Goal: Transaction & Acquisition: Book appointment/travel/reservation

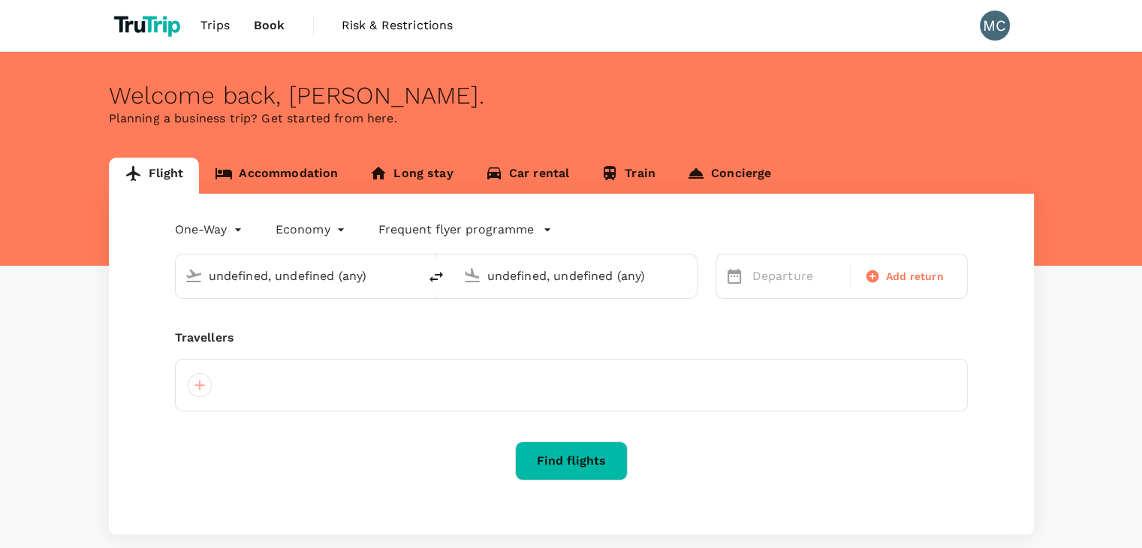
type input "Kuala Lumpur Intl ([GEOGRAPHIC_DATA])"
type input "Kota Kinabalu Intl (BKI)"
type input "Kuala Lumpur Intl ([GEOGRAPHIC_DATA])"
type input "Kota Kinabalu Intl (BKI)"
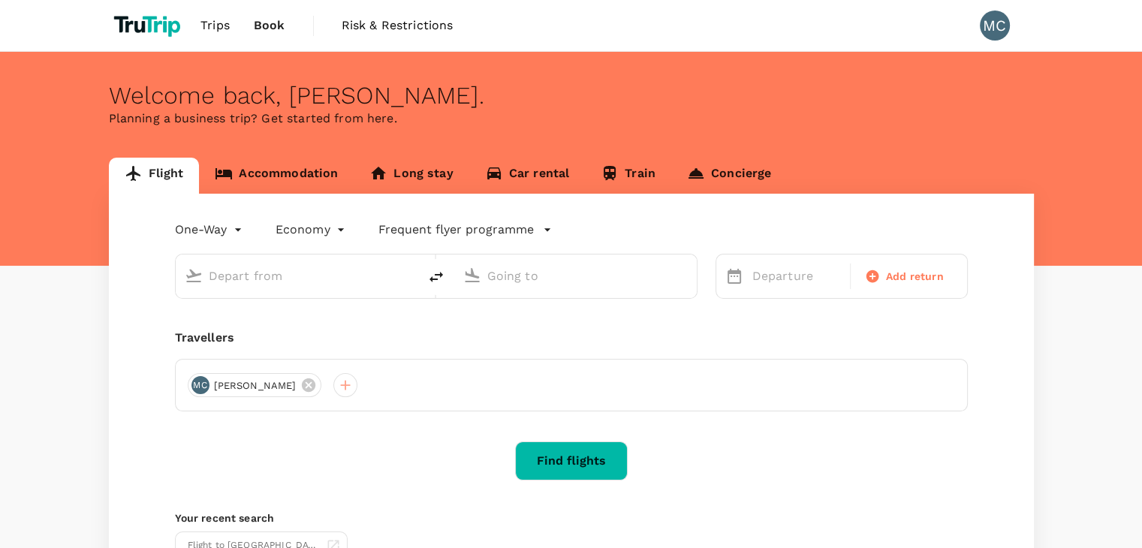
type input "Kuala Lumpur Intl ([GEOGRAPHIC_DATA])"
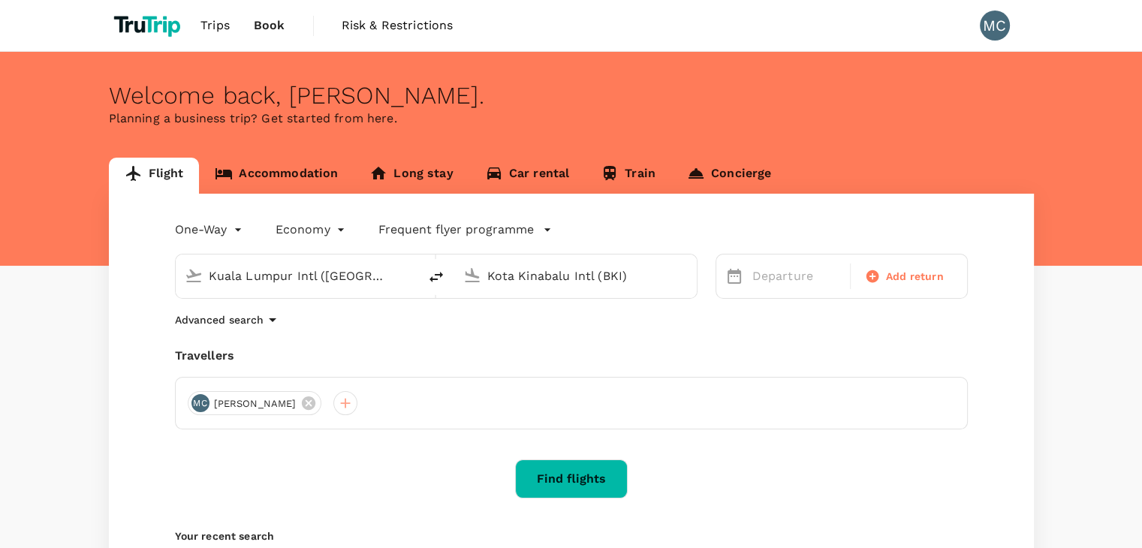
click at [587, 274] on input "Kota Kinabalu Intl (BKI)" at bounding box center [576, 275] width 178 height 23
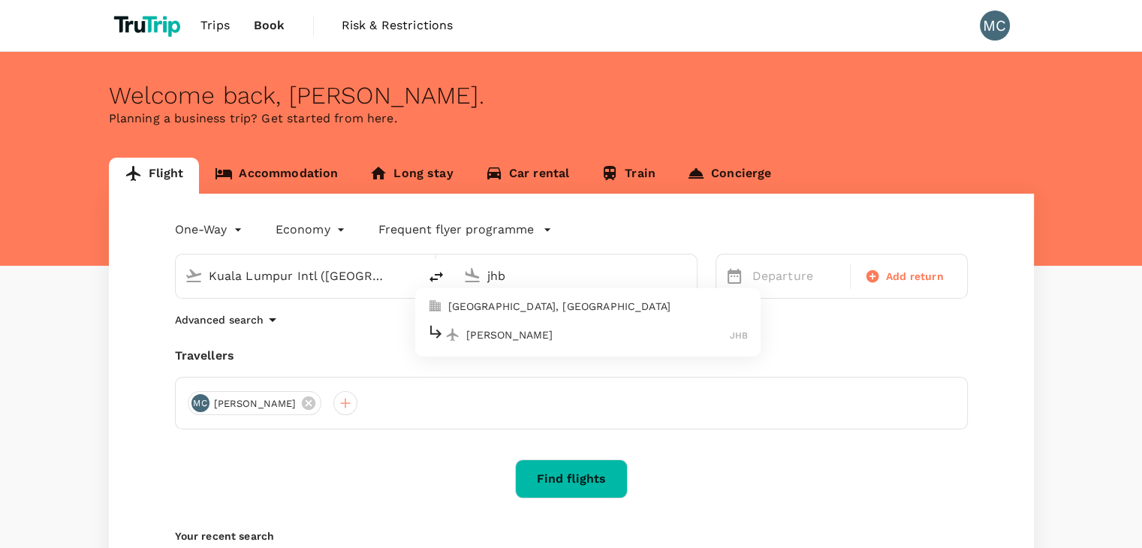
click at [514, 345] on div "[PERSON_NAME] Intl JHB" at bounding box center [587, 334] width 321 height 23
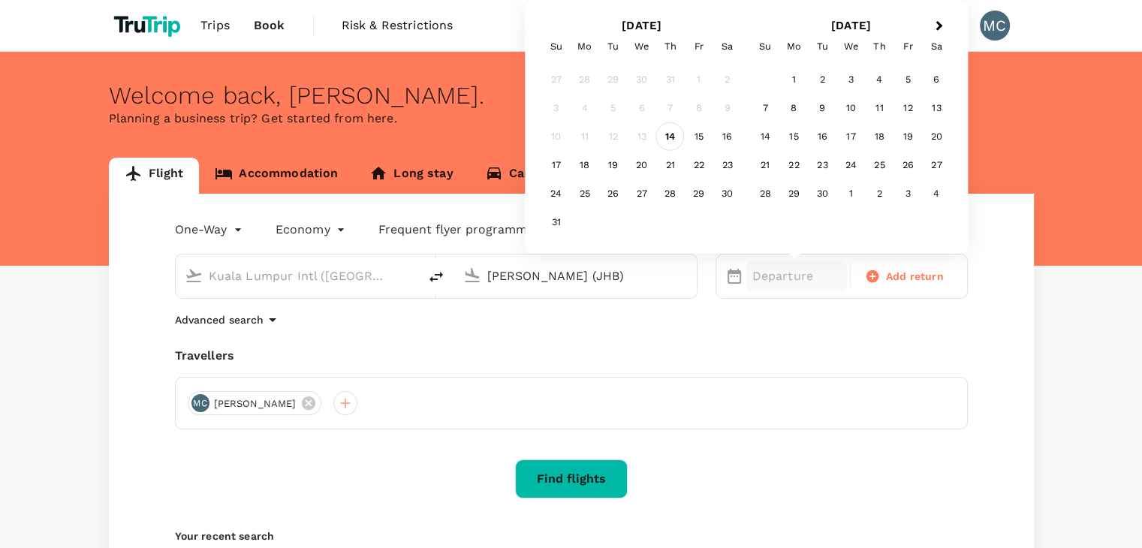
type input "[PERSON_NAME] (JHB)"
click at [664, 130] on div "14" at bounding box center [670, 136] width 29 height 29
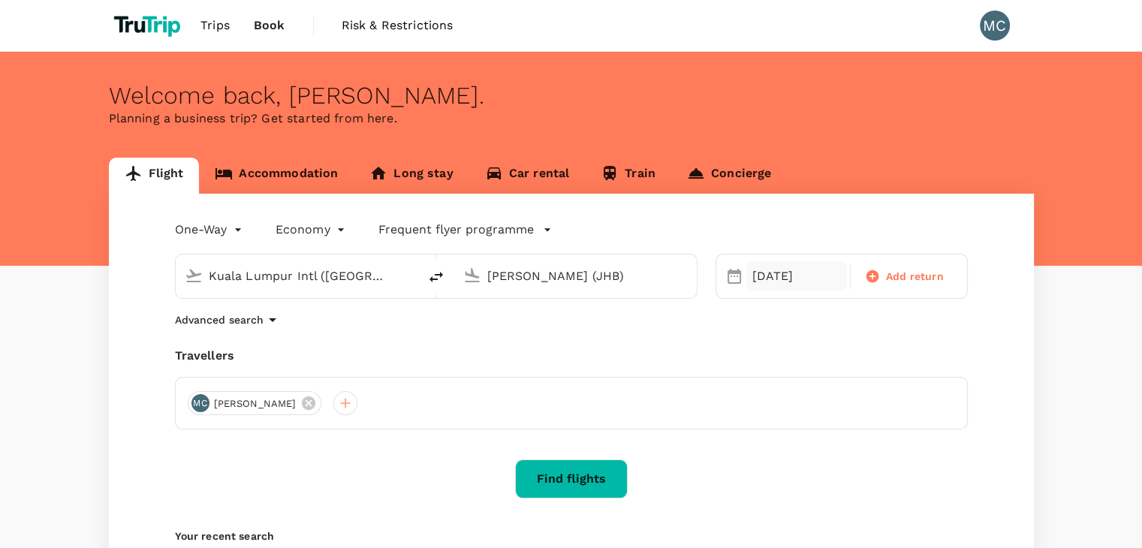
click at [757, 277] on div "[DATE]" at bounding box center [796, 276] width 101 height 30
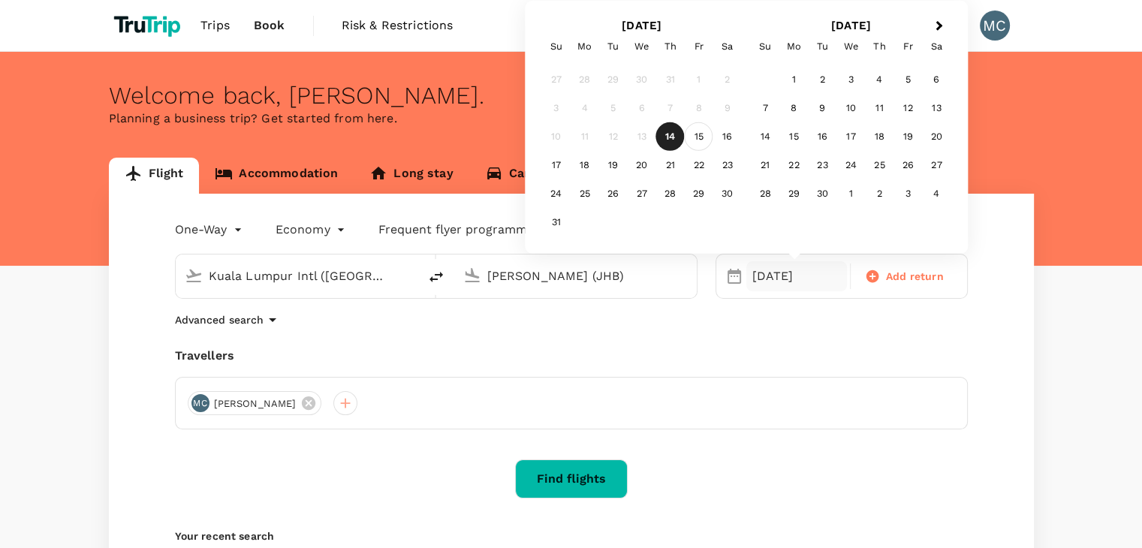
click at [700, 141] on div "15" at bounding box center [699, 136] width 29 height 29
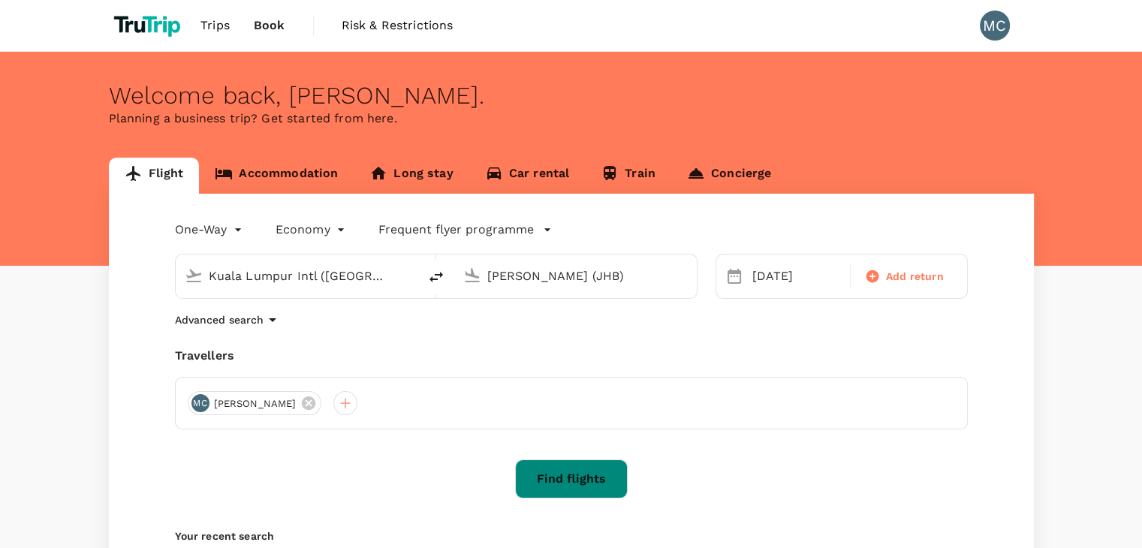
click at [585, 480] on button "Find flights" at bounding box center [571, 479] width 113 height 39
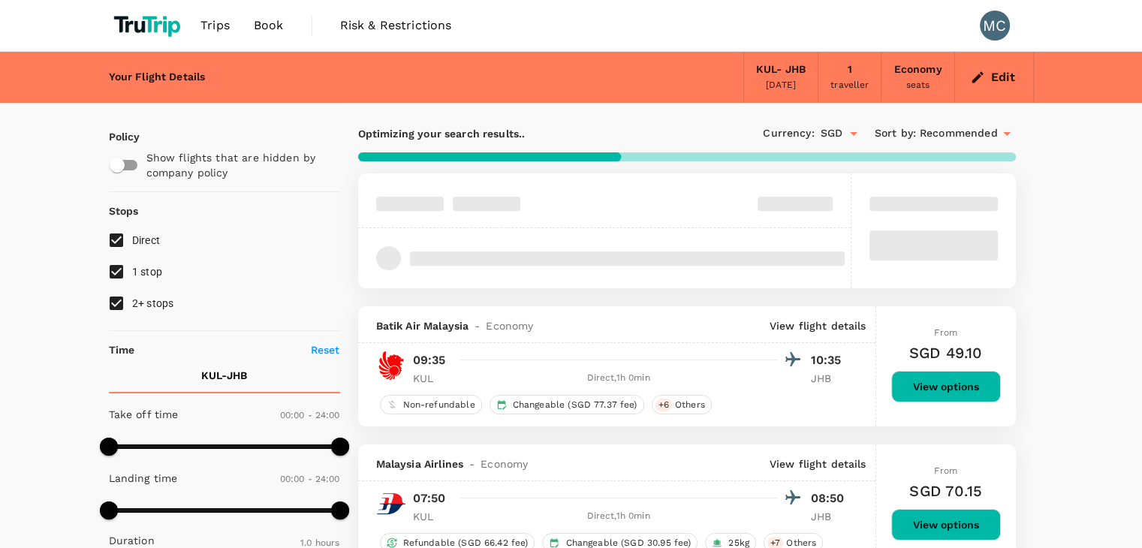
type input "65"
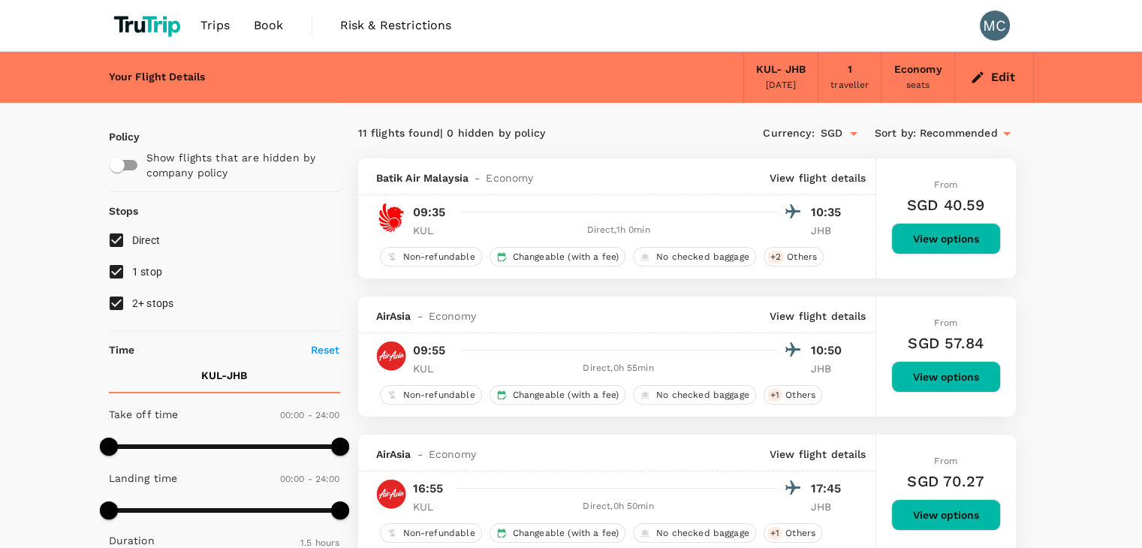
click at [820, 313] on p "View flight details" at bounding box center [818, 316] width 97 height 15
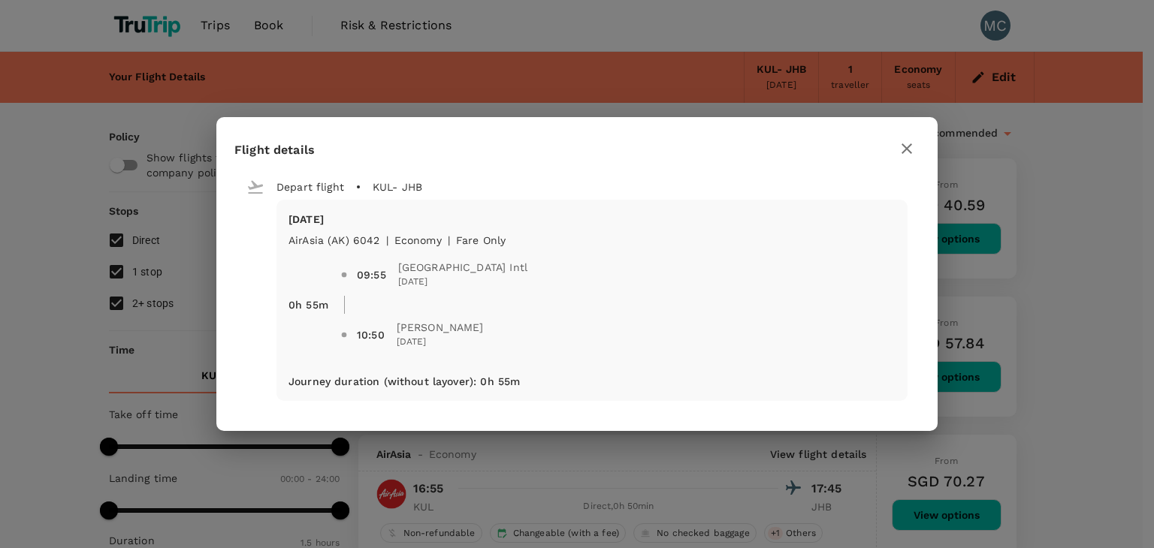
click at [366, 243] on div "09:55 [GEOGRAPHIC_DATA] Intl [DATE] 10:50 Sultan Ismail Intl [DATE]" at bounding box center [611, 299] width 567 height 126
click at [904, 155] on icon "button" at bounding box center [906, 149] width 18 height 18
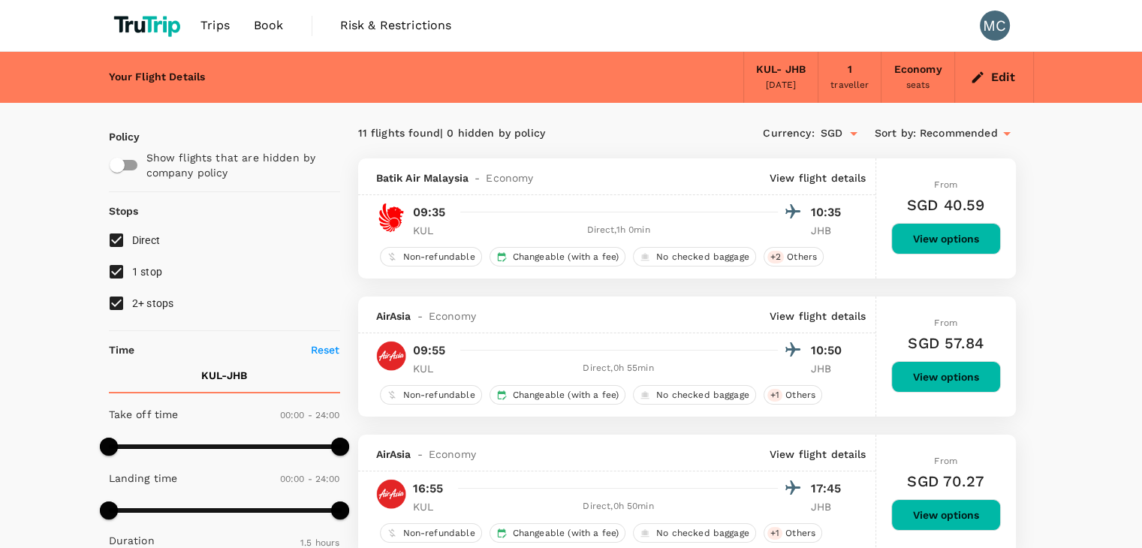
click at [813, 183] on p "View flight details" at bounding box center [818, 177] width 97 height 15
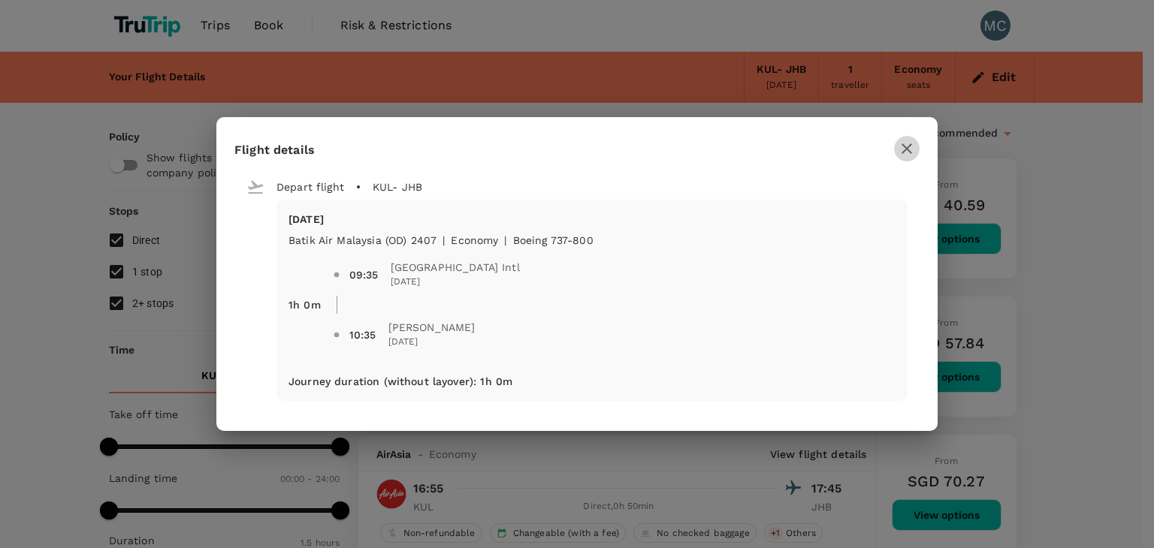
click at [906, 149] on icon "button" at bounding box center [906, 148] width 11 height 11
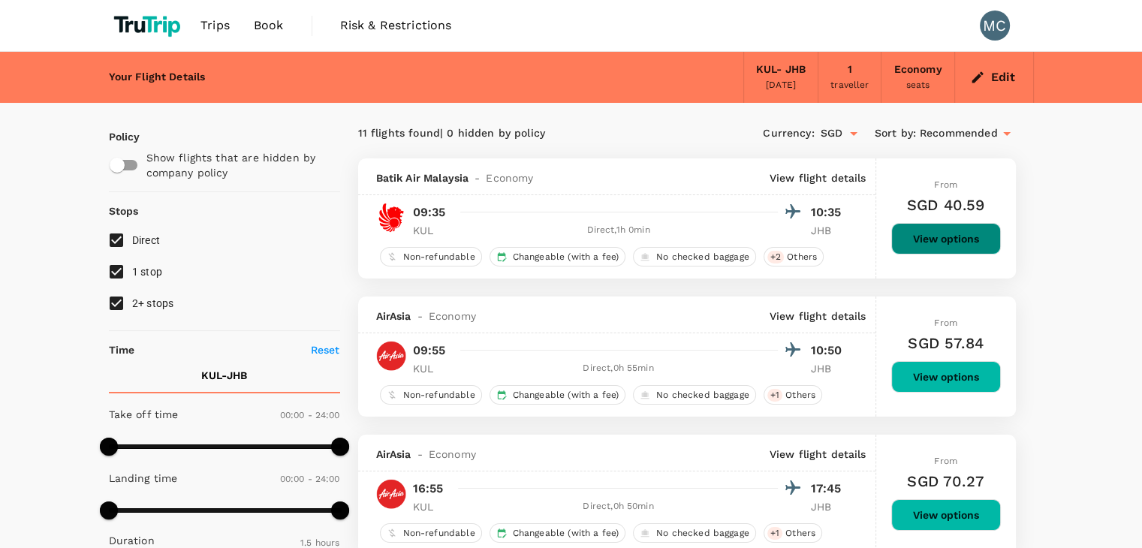
click at [928, 245] on button "View options" at bounding box center [946, 239] width 110 height 32
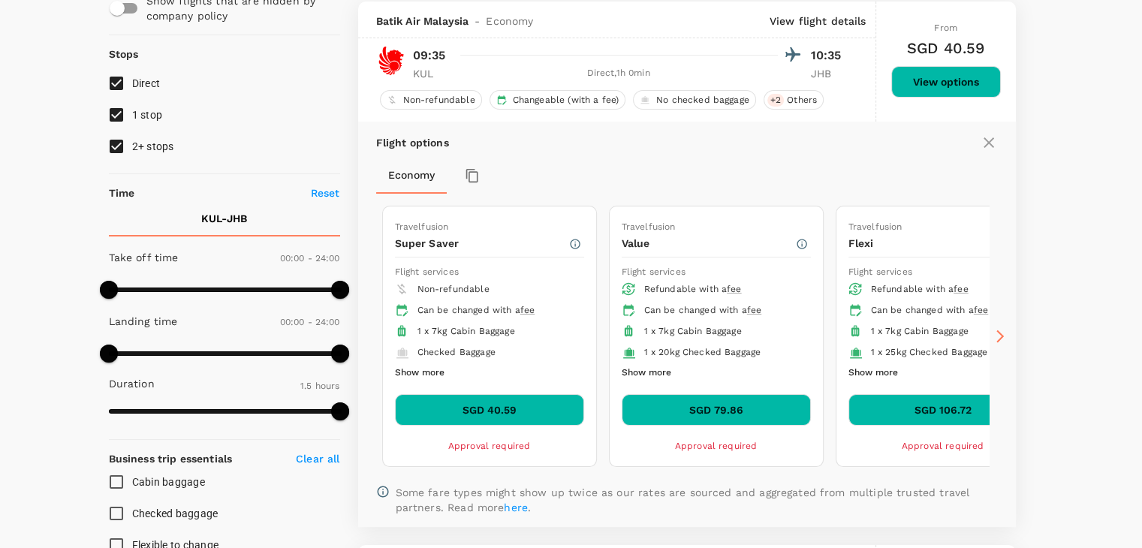
scroll to position [158, 0]
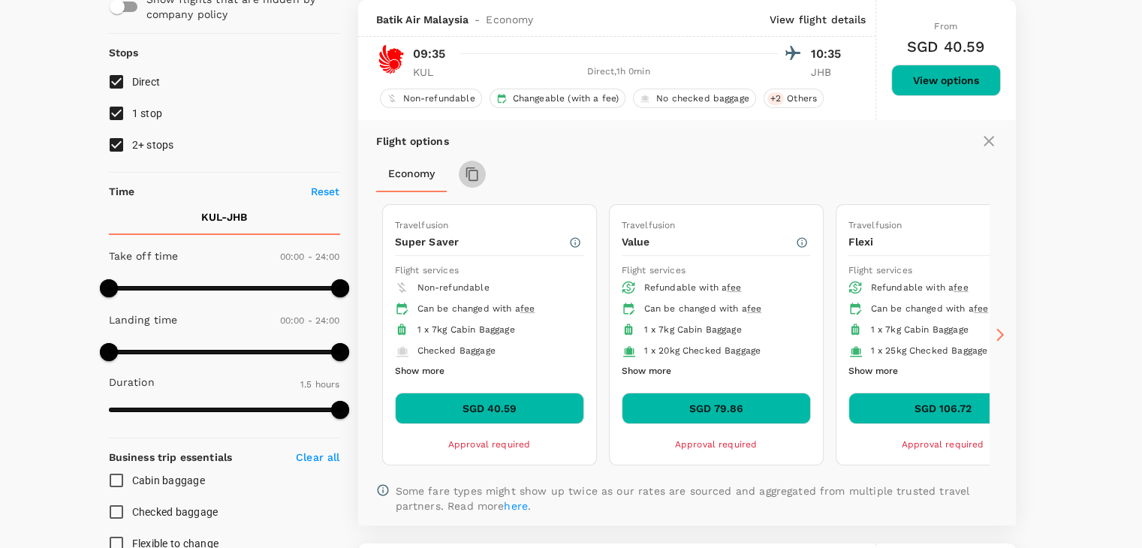
click at [475, 181] on icon "button" at bounding box center [472, 174] width 15 height 15
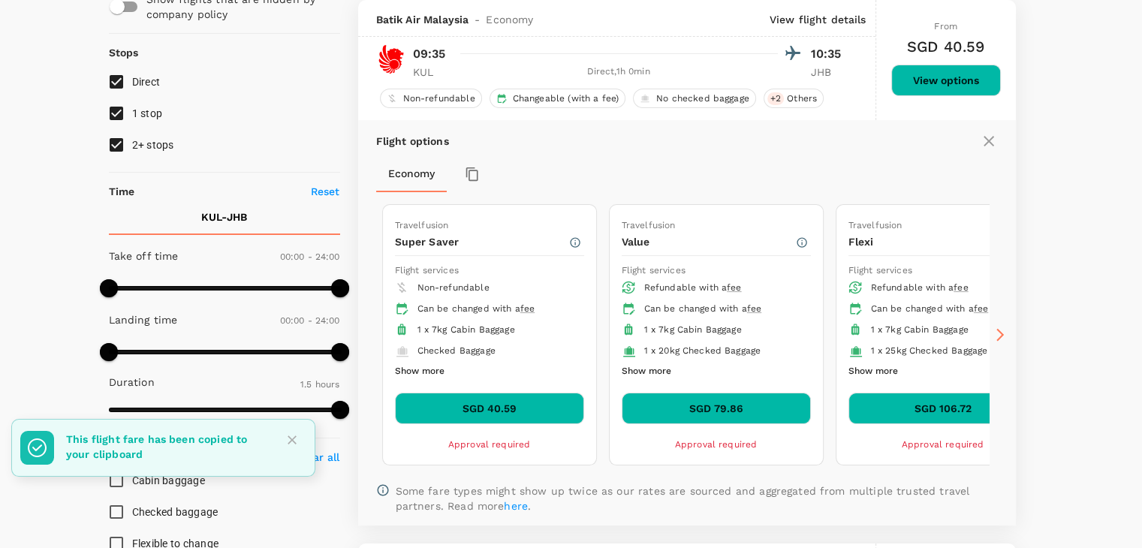
scroll to position [0, 0]
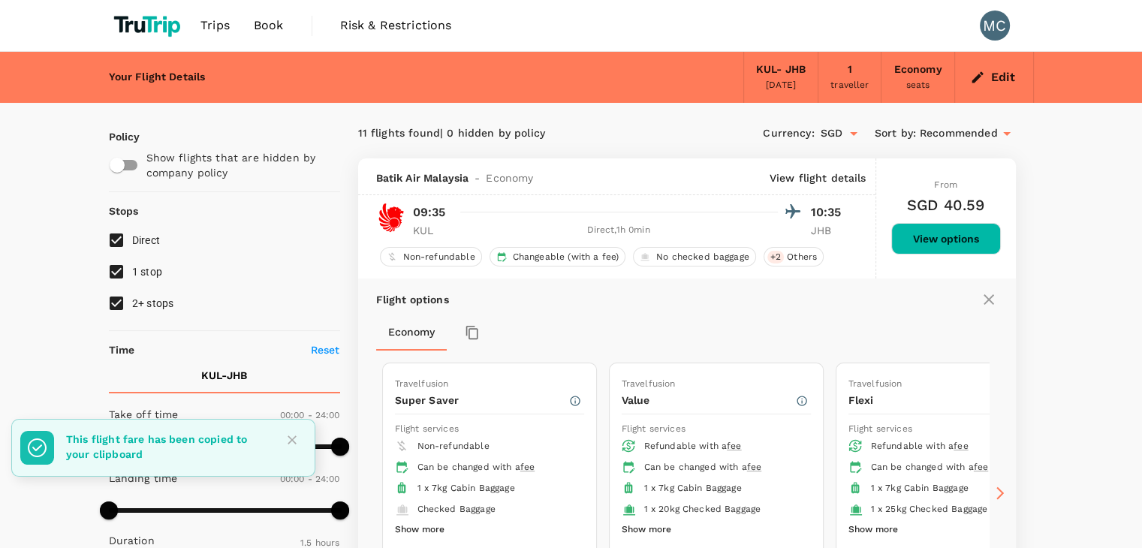
click at [832, 183] on p "View flight details" at bounding box center [818, 177] width 97 height 15
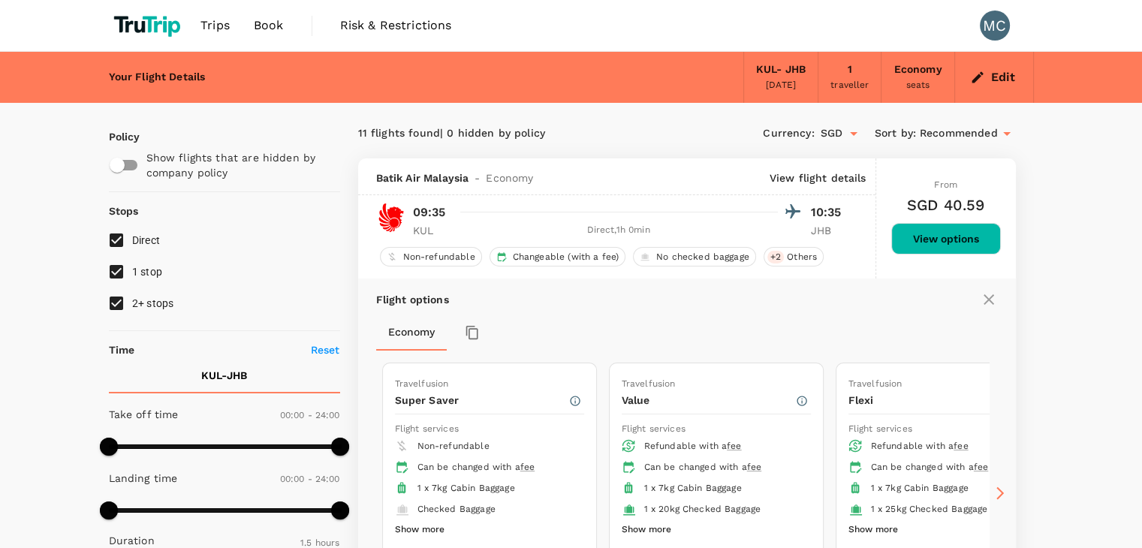
click at [479, 328] on icon "button" at bounding box center [472, 332] width 15 height 15
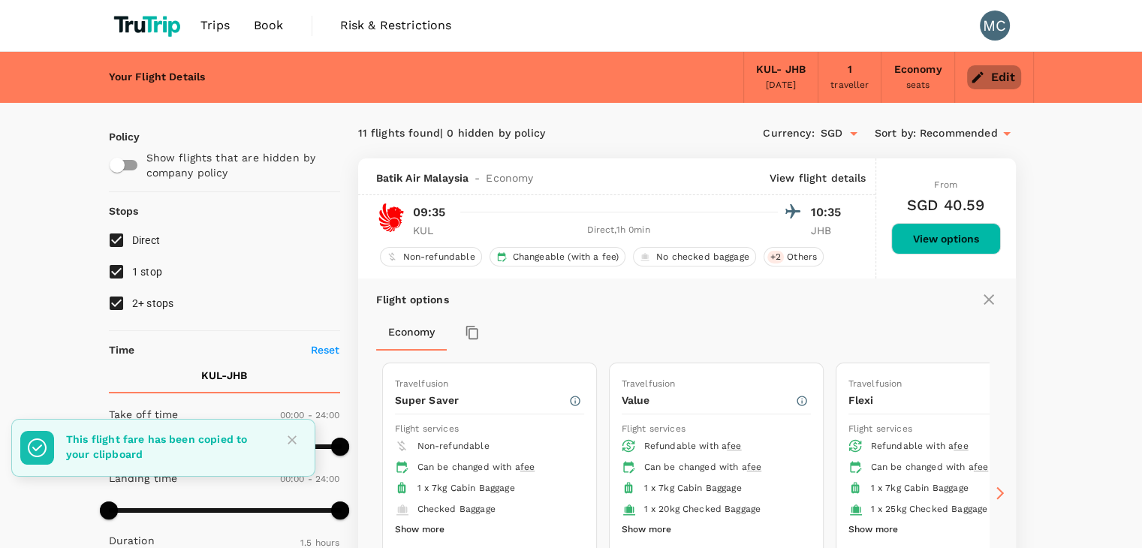
click at [1009, 77] on button "Edit" at bounding box center [994, 77] width 54 height 24
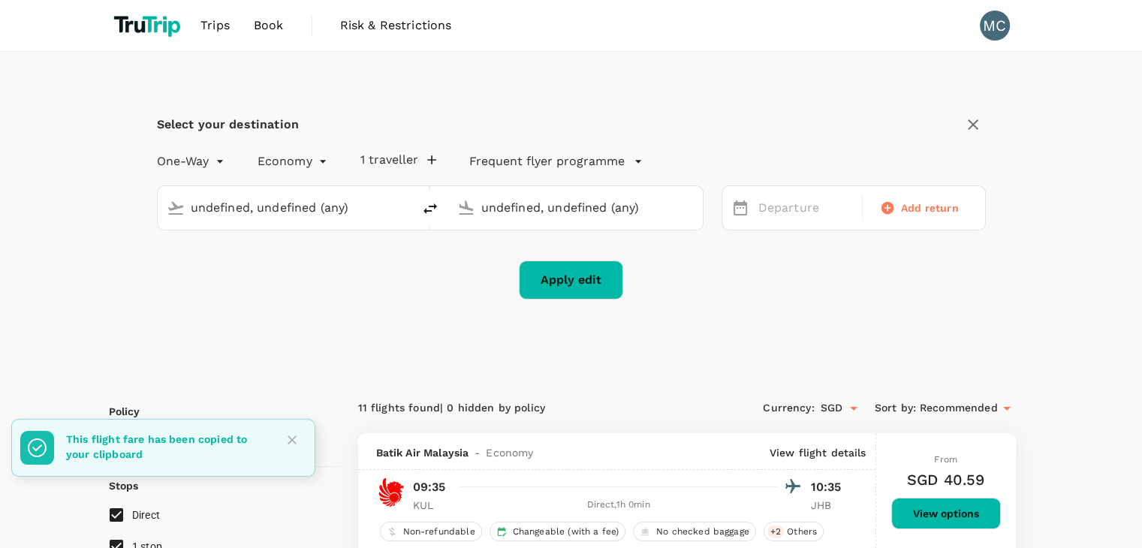
type input "Kuala Lumpur Intl ([GEOGRAPHIC_DATA])"
type input "[PERSON_NAME] (JHB)"
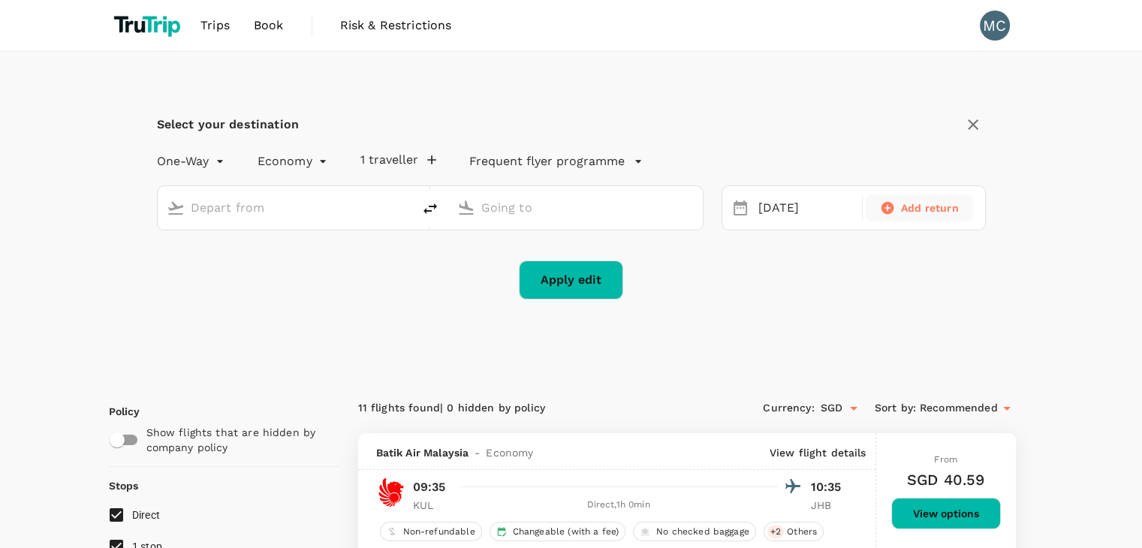
type input "Kuala Lumpur Intl ([GEOGRAPHIC_DATA])"
type input "[PERSON_NAME] (JHB)"
click at [919, 204] on span "Add return" at bounding box center [930, 208] width 58 height 15
type input "roundtrip"
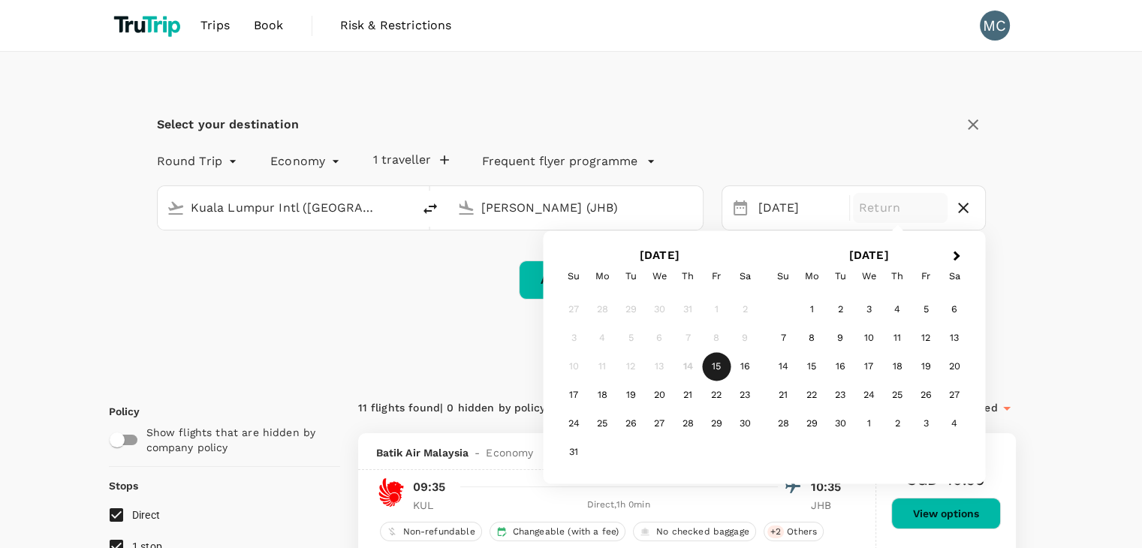
click at [717, 376] on div "15" at bounding box center [716, 367] width 29 height 29
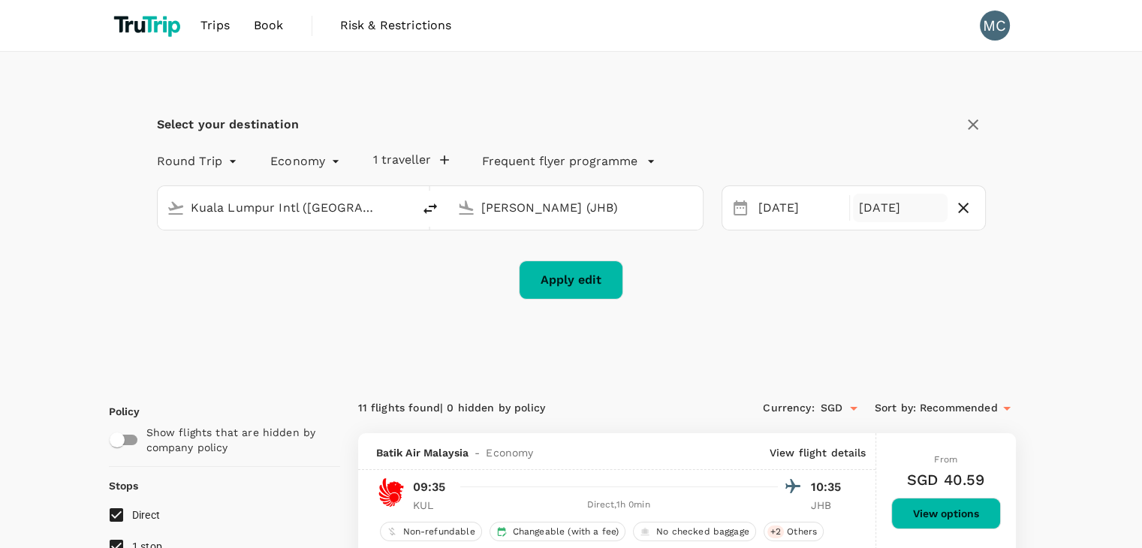
click at [614, 284] on button "Apply edit" at bounding box center [571, 280] width 104 height 39
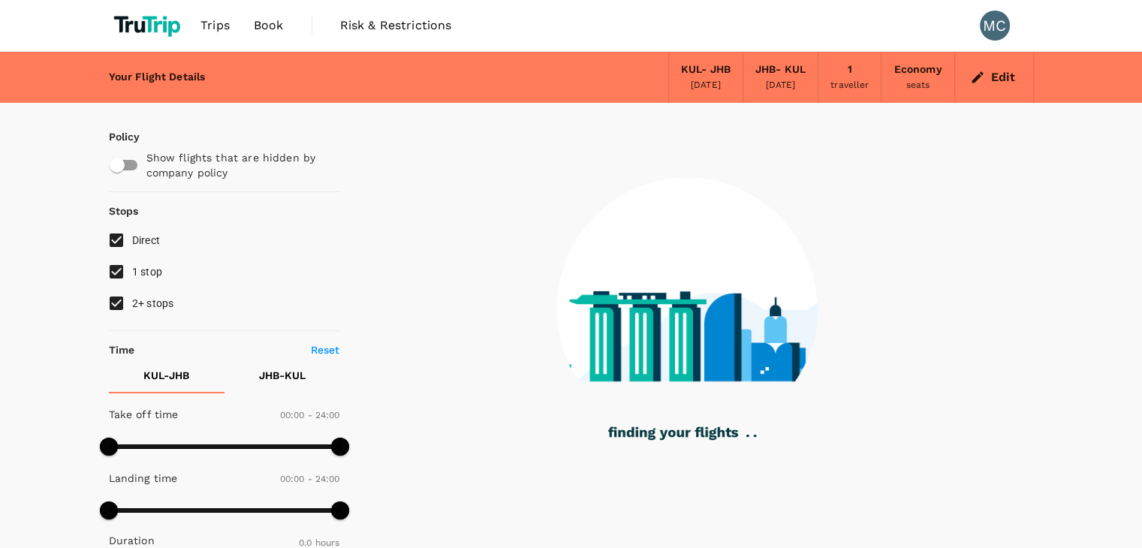
checkbox input "true"
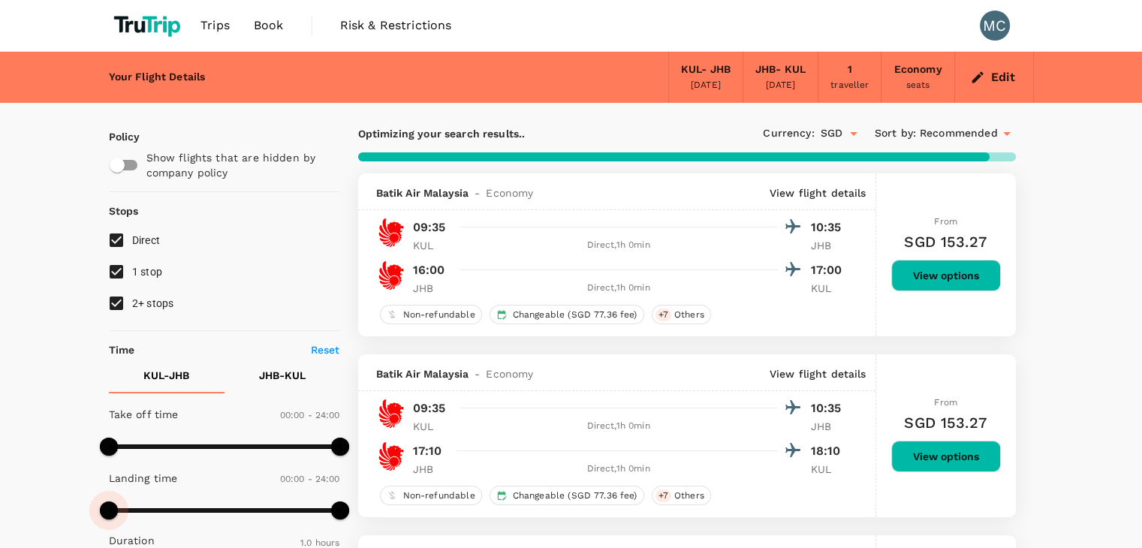
click at [102, 502] on span at bounding box center [109, 511] width 18 height 18
click at [276, 373] on p "JHB - KUL" at bounding box center [282, 375] width 47 height 15
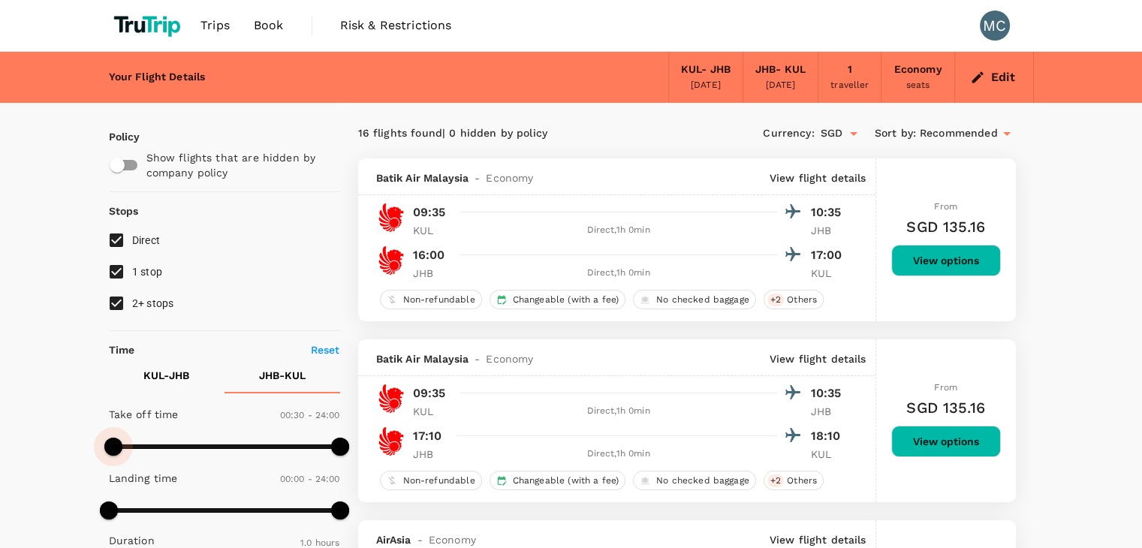
type input "30"
type input "50"
type input "1140"
drag, startPoint x: 235, startPoint y: 434, endPoint x: 291, endPoint y: 449, distance: 57.6
click at [291, 449] on span at bounding box center [291, 447] width 18 height 18
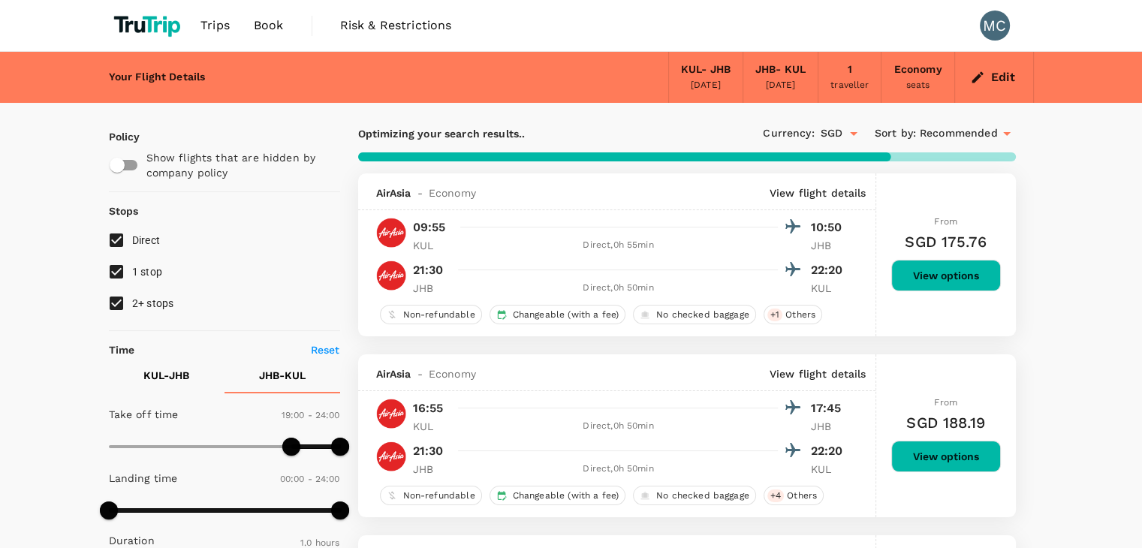
type input "SGD"
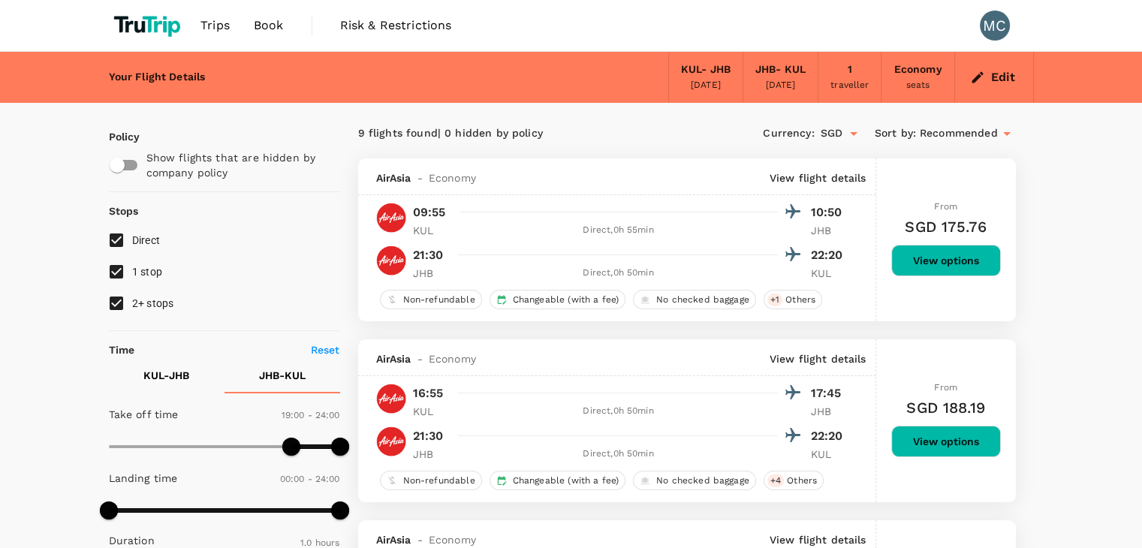
scroll to position [176, 0]
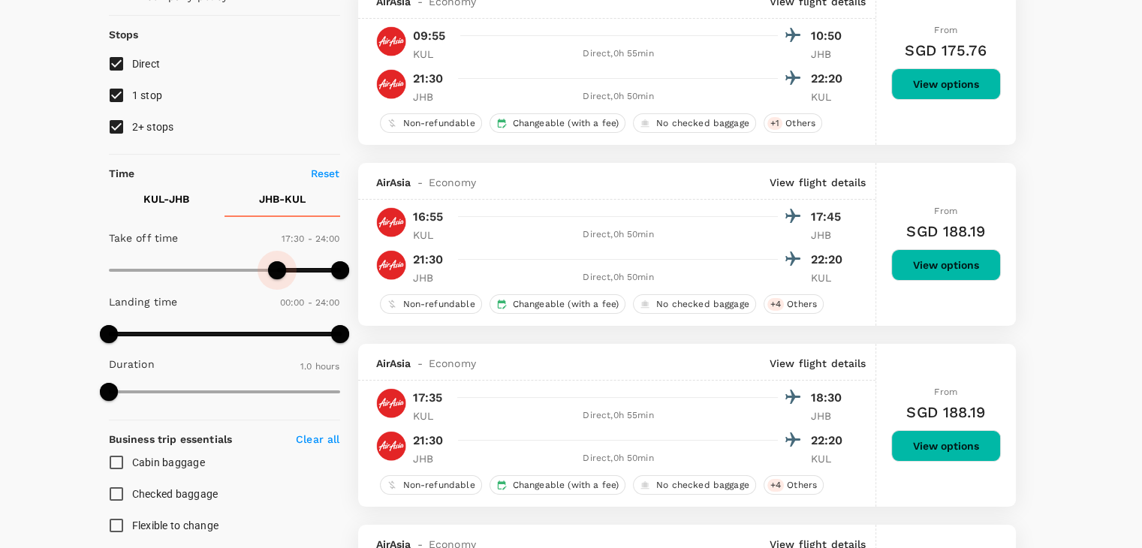
drag, startPoint x: 295, startPoint y: 267, endPoint x: 275, endPoint y: 265, distance: 20.3
click at [275, 265] on span at bounding box center [277, 270] width 18 height 18
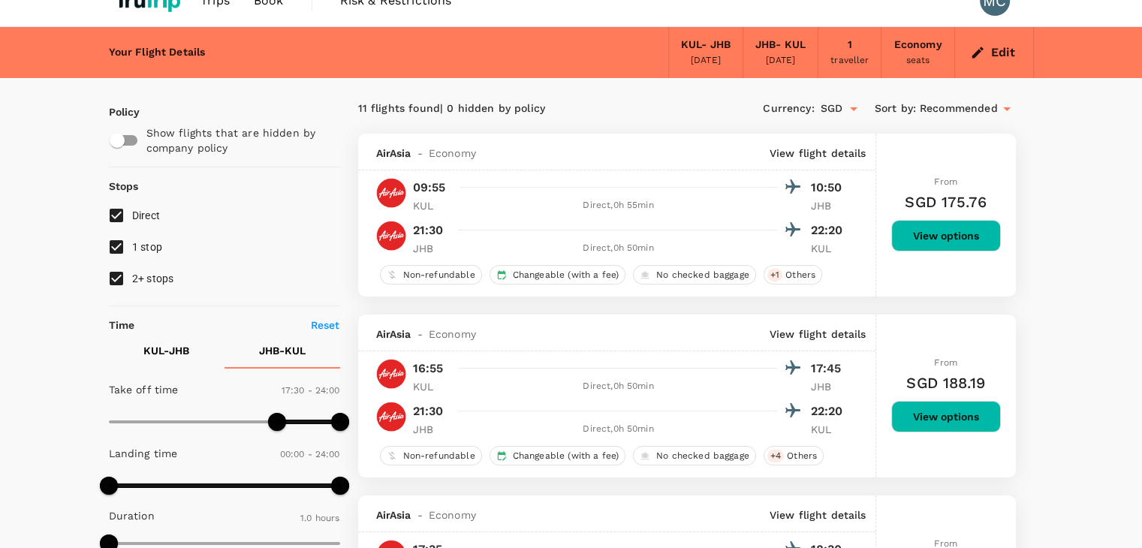
scroll to position [23, 0]
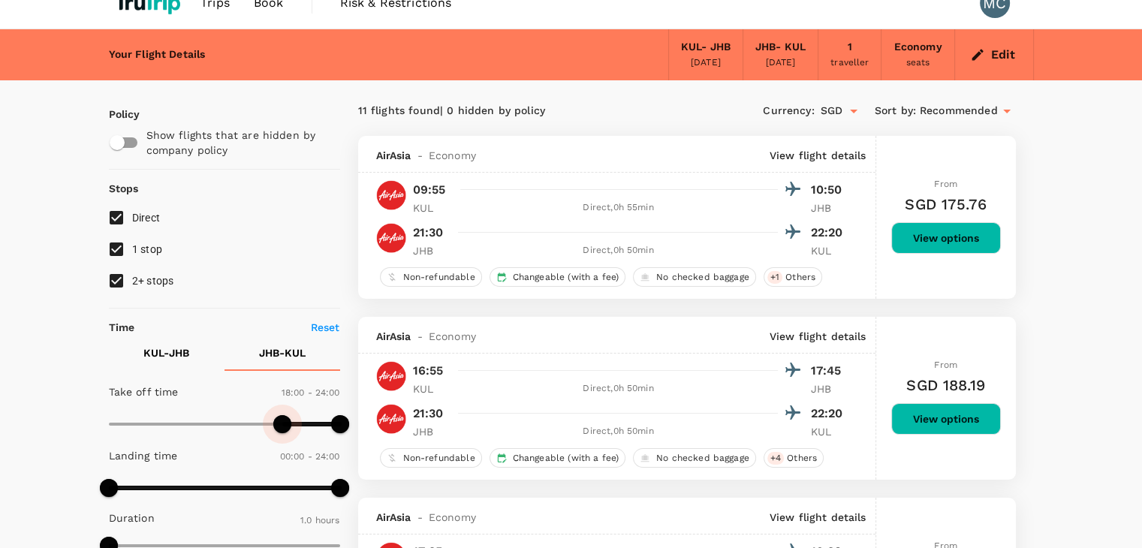
type input "0"
drag, startPoint x: 282, startPoint y: 424, endPoint x: 48, endPoint y: 394, distance: 235.5
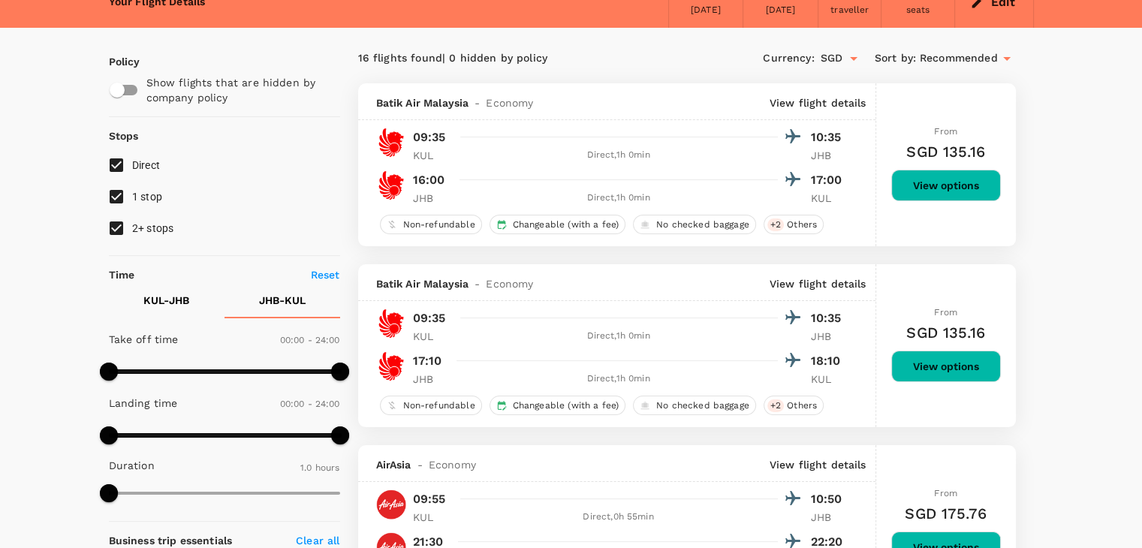
scroll to position [74, 0]
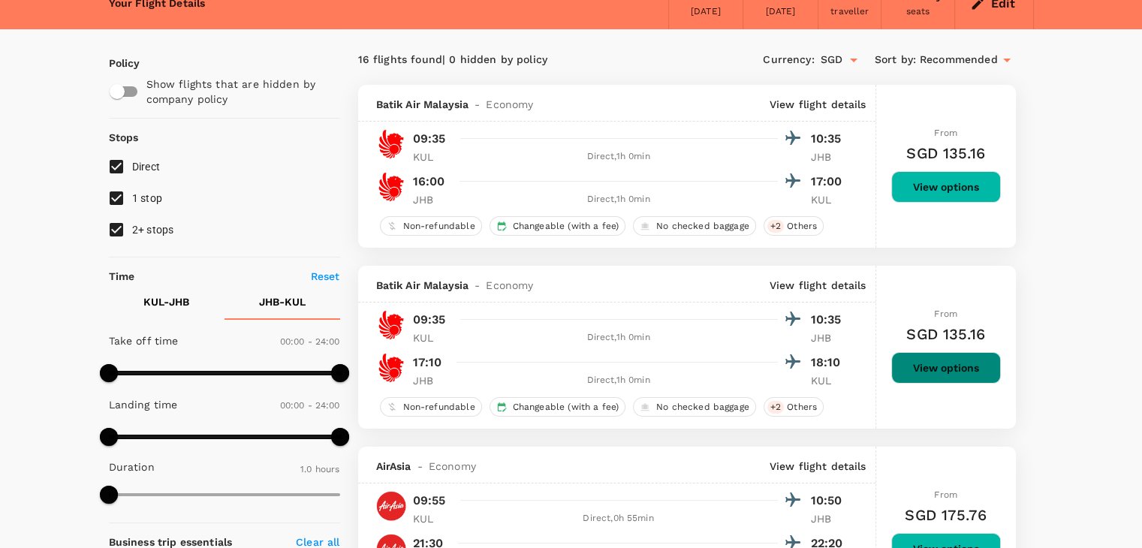
click at [949, 363] on button "View options" at bounding box center [946, 368] width 110 height 32
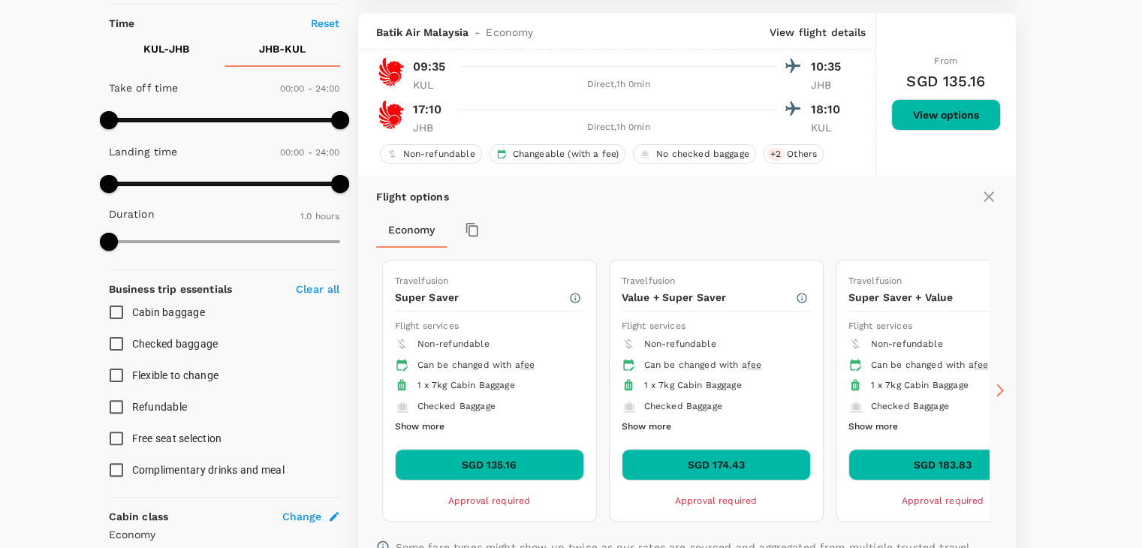
scroll to position [339, 0]
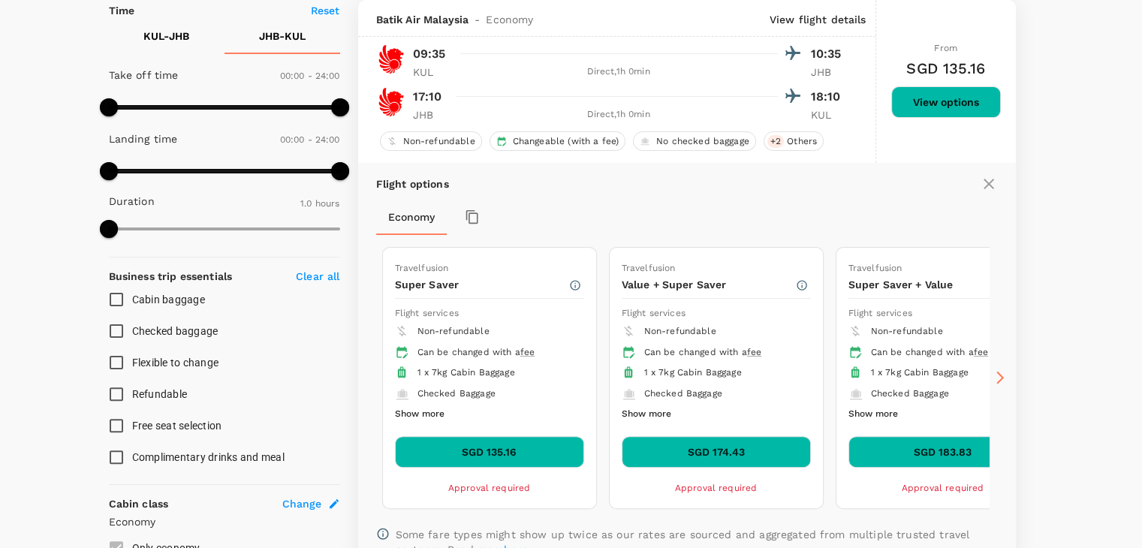
click at [478, 216] on icon "button" at bounding box center [472, 217] width 15 height 15
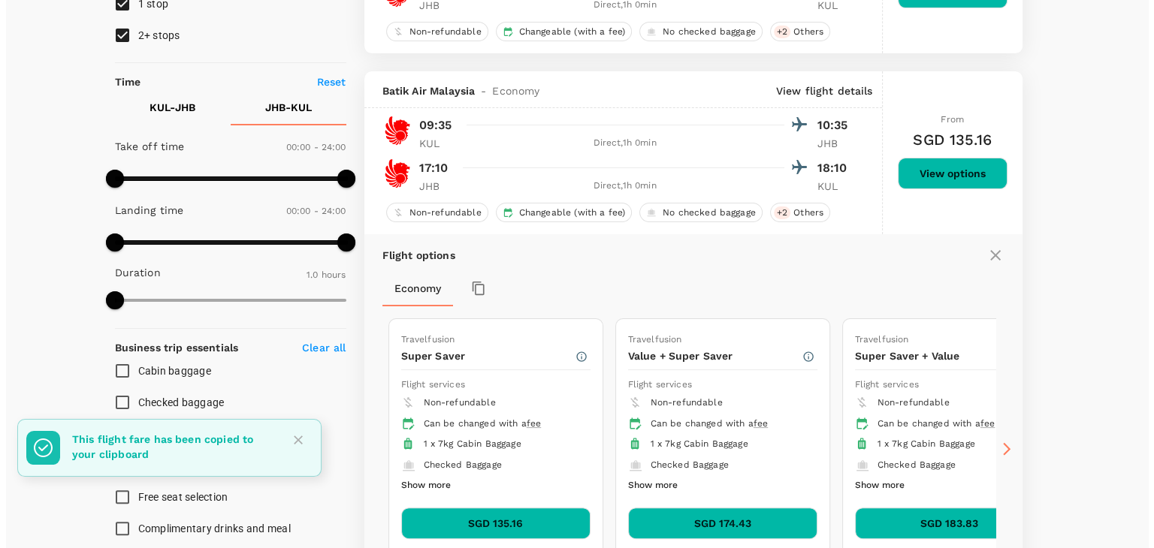
scroll to position [267, 0]
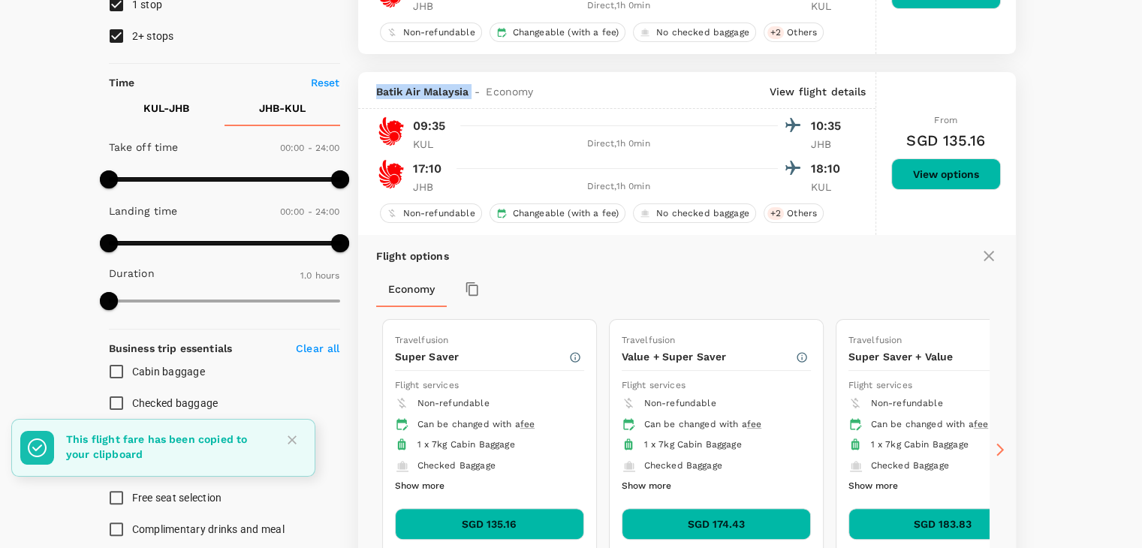
drag, startPoint x: 469, startPoint y: 93, endPoint x: 376, endPoint y: 88, distance: 93.3
click at [376, 88] on div "Batik Air Malaysia - Economy" at bounding box center [455, 91] width 158 height 15
copy span "Batik Air Malaysia"
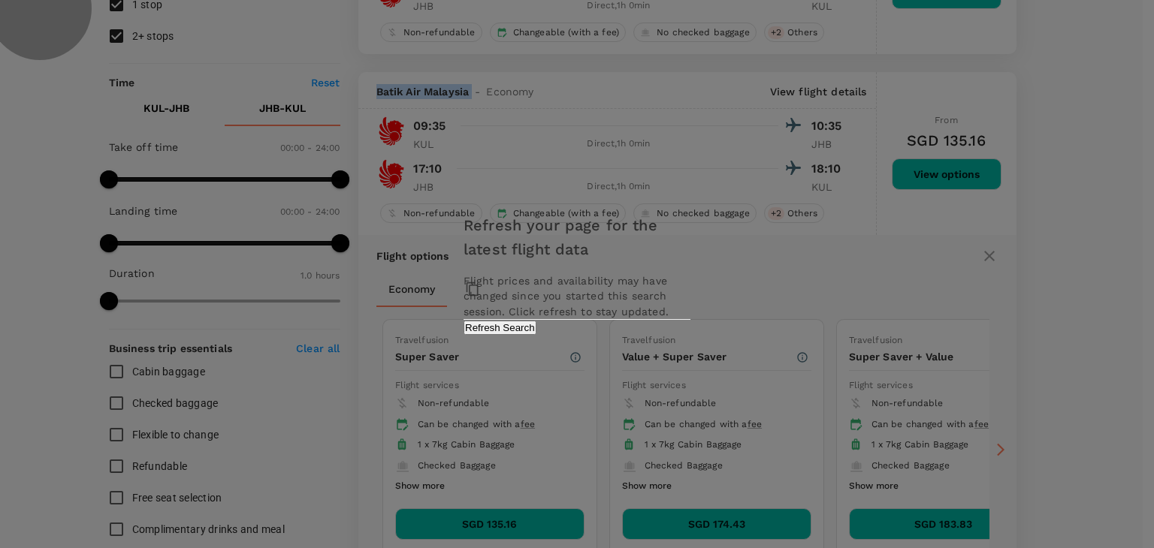
click at [536, 335] on button "Refresh Search" at bounding box center [499, 328] width 73 height 14
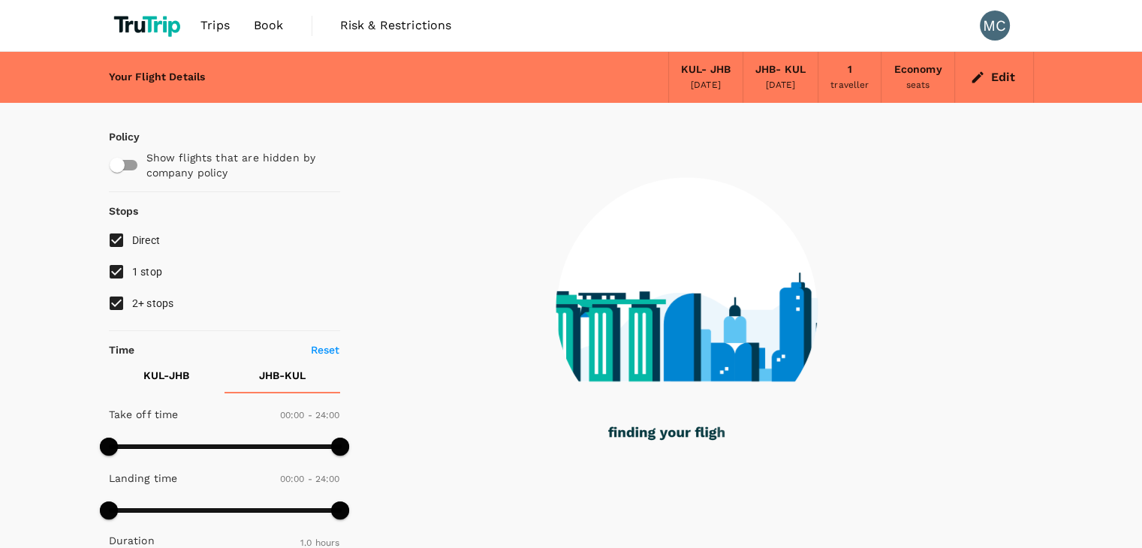
type input "0"
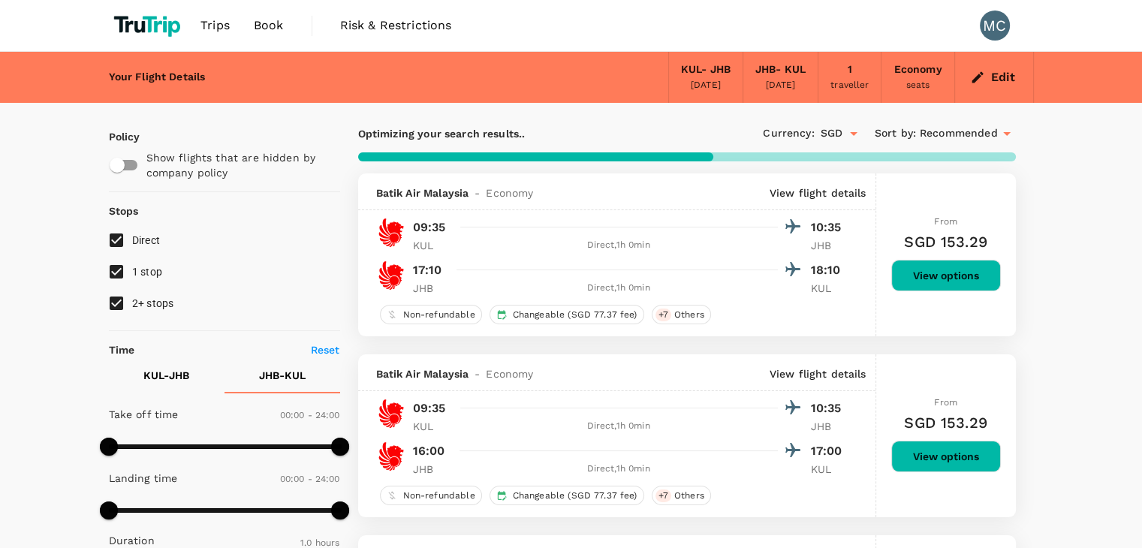
click at [839, 137] on input "SGD" at bounding box center [832, 133] width 23 height 25
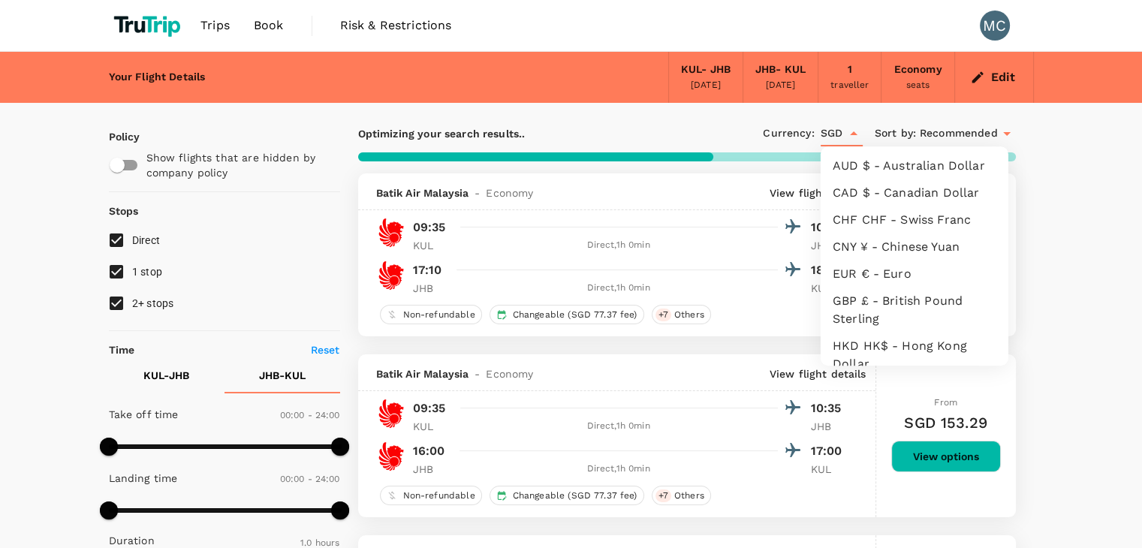
scroll to position [345, 0]
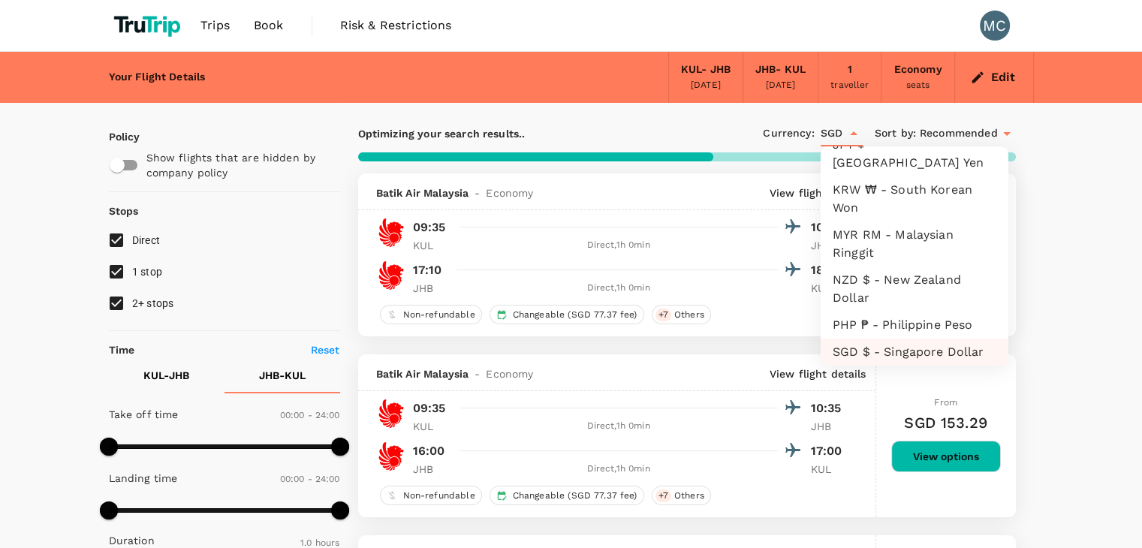
click at [878, 247] on li "MYR RM - Malaysian Ringgit" at bounding box center [915, 244] width 188 height 45
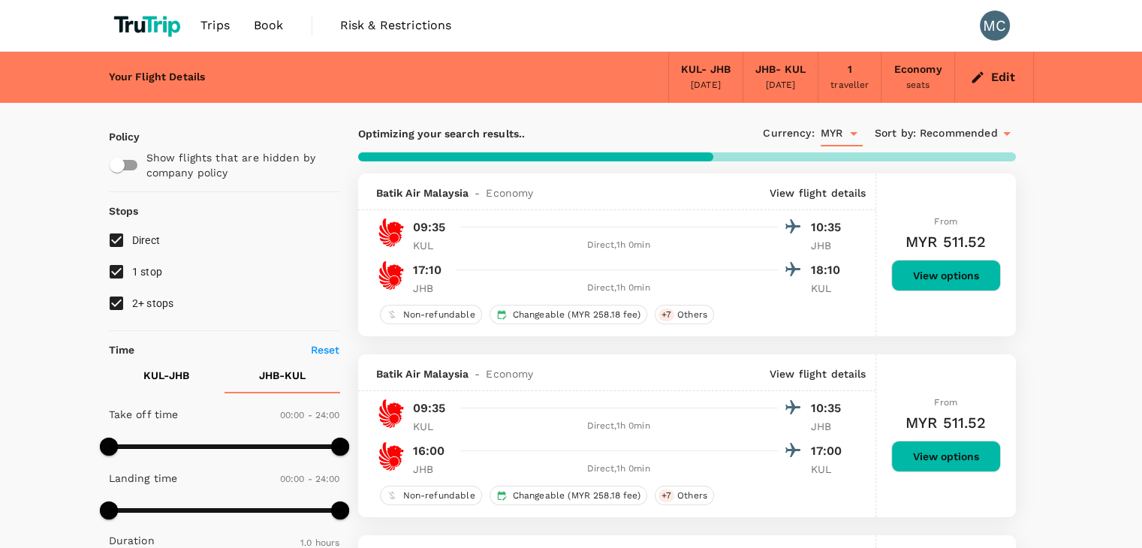
type input "SGD"
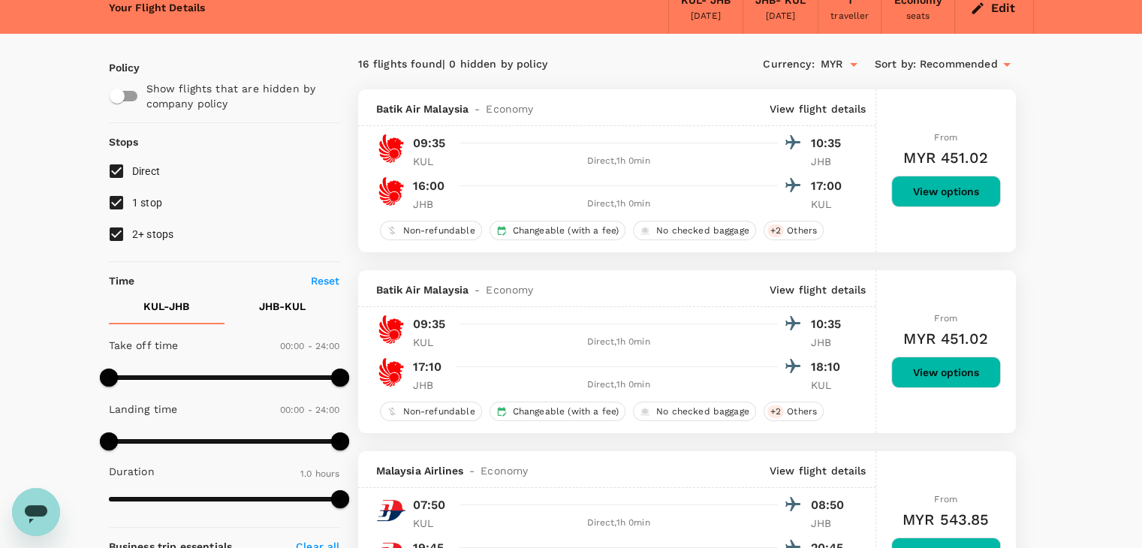
scroll to position [71, 0]
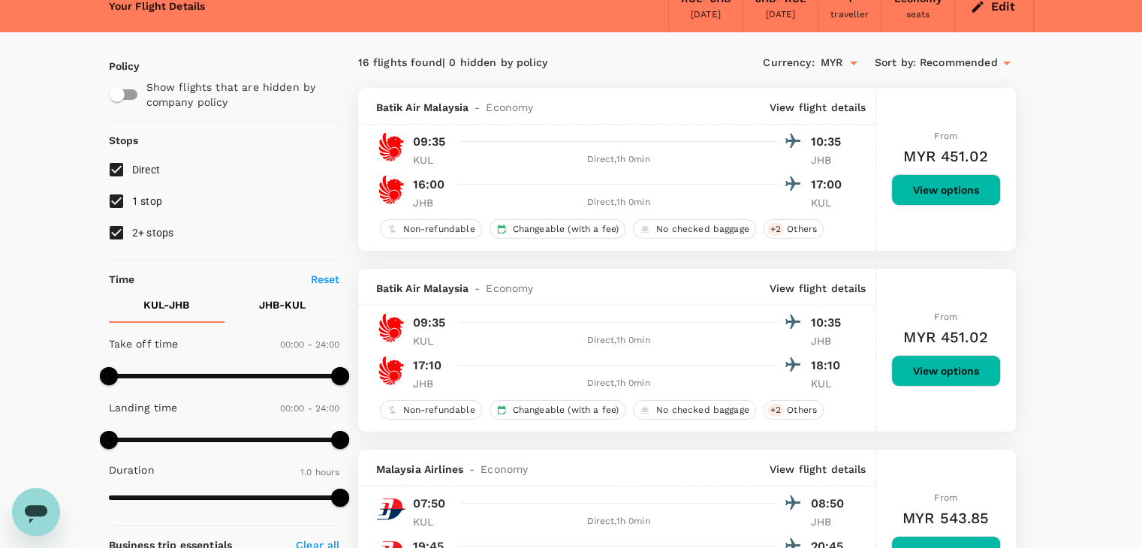
click at [847, 292] on p "View flight details" at bounding box center [818, 288] width 97 height 15
click at [952, 366] on button "View options" at bounding box center [946, 371] width 110 height 32
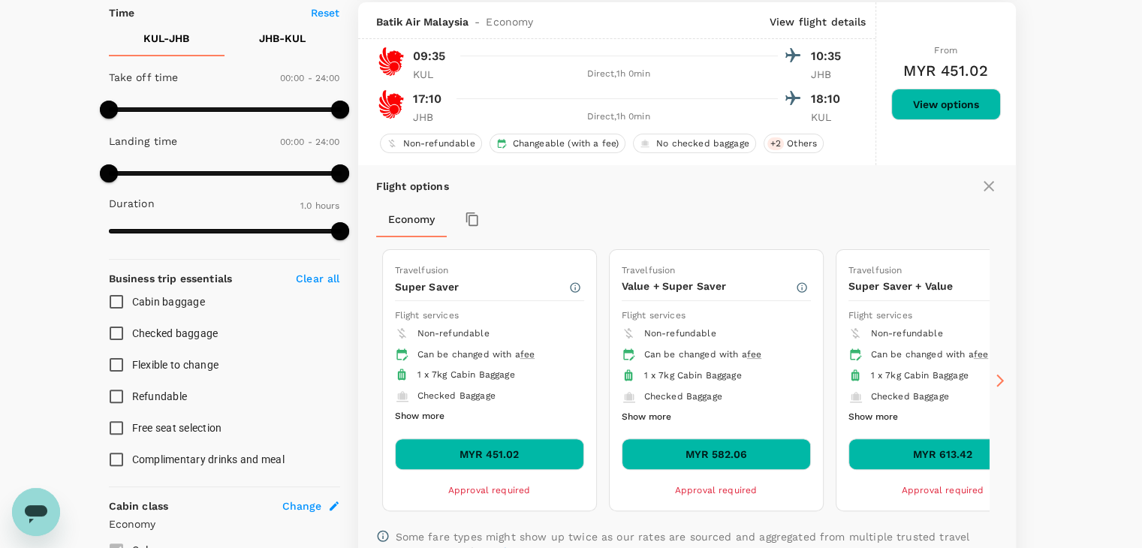
scroll to position [339, 0]
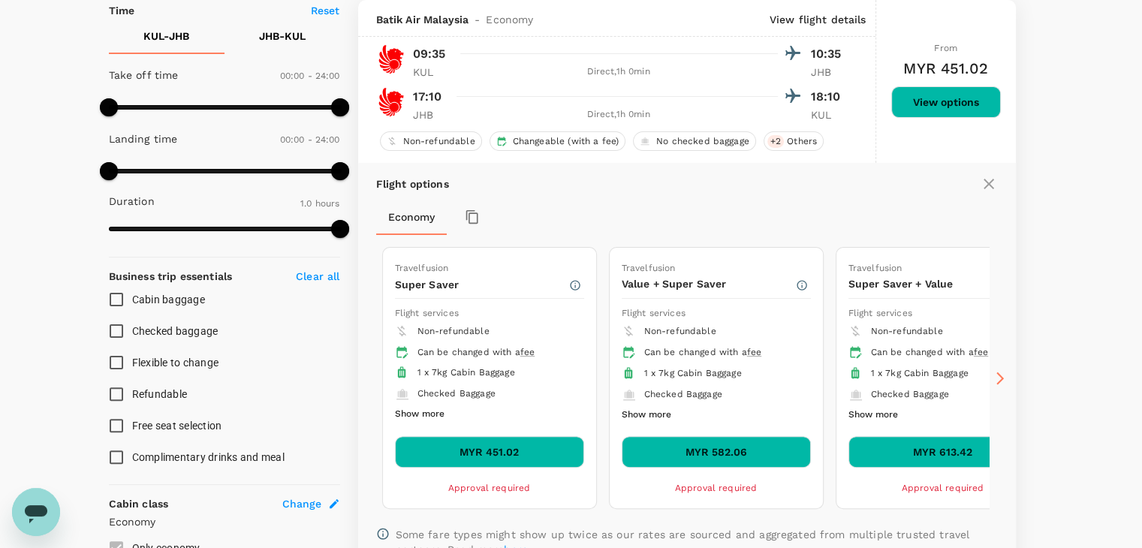
click at [471, 217] on icon "button" at bounding box center [472, 217] width 15 height 15
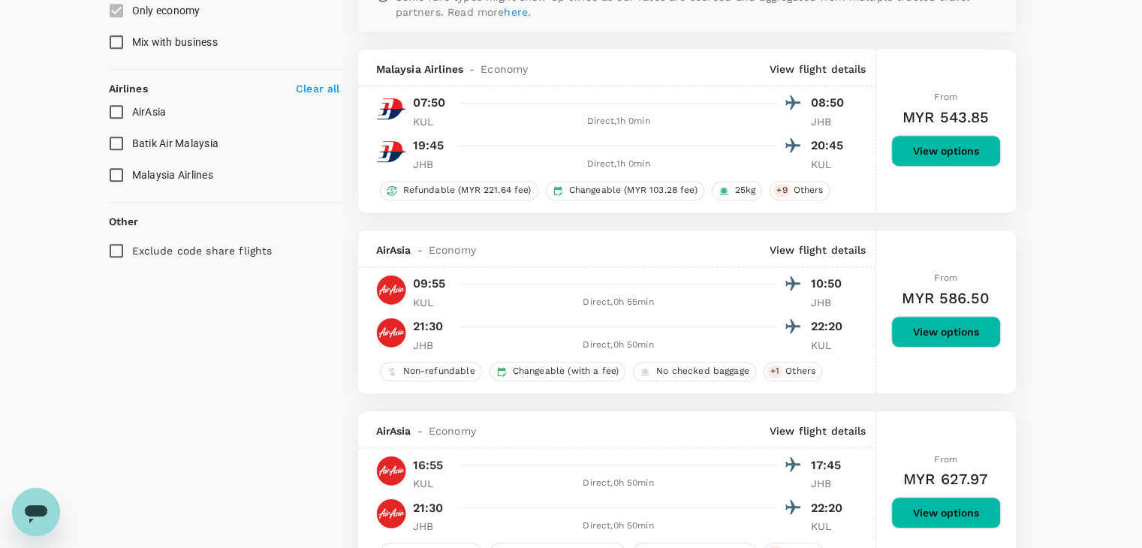
scroll to position [876, 0]
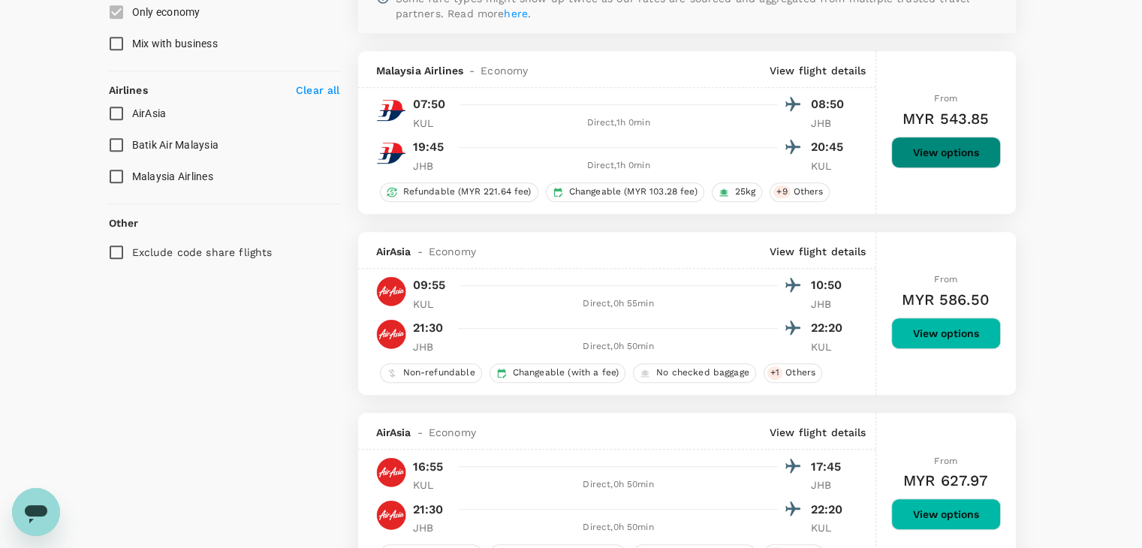
click at [979, 157] on button "View options" at bounding box center [946, 153] width 110 height 32
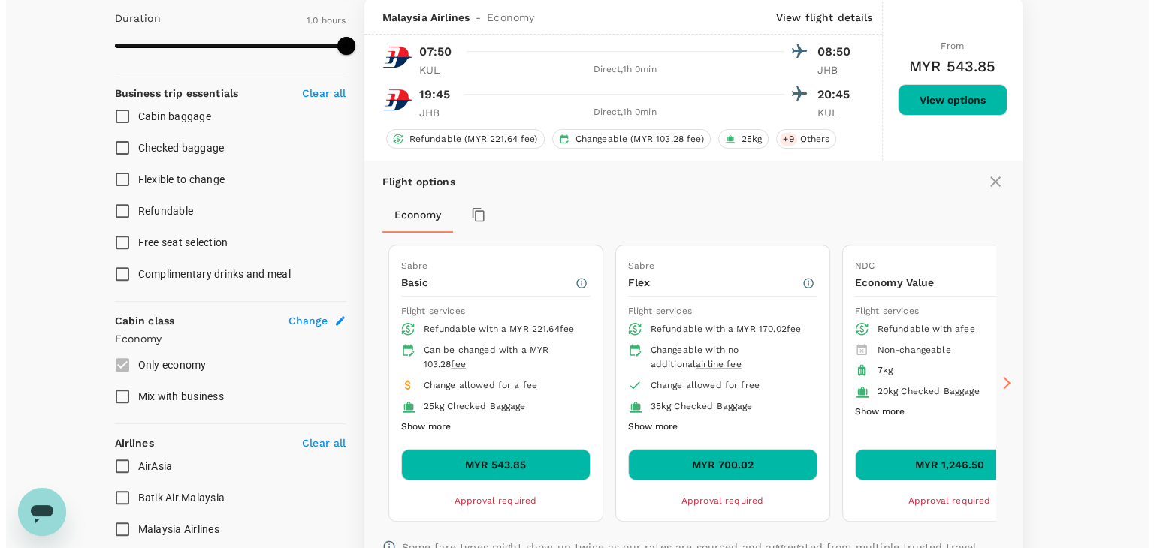
scroll to position [521, 0]
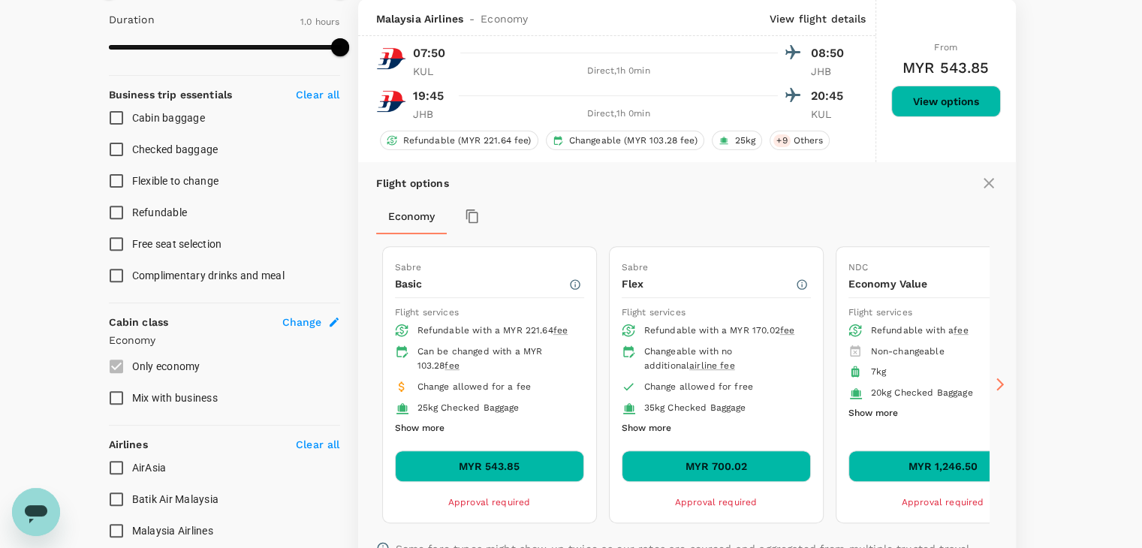
click at [476, 209] on button "button" at bounding box center [472, 216] width 27 height 27
